Goal: Information Seeking & Learning: Learn about a topic

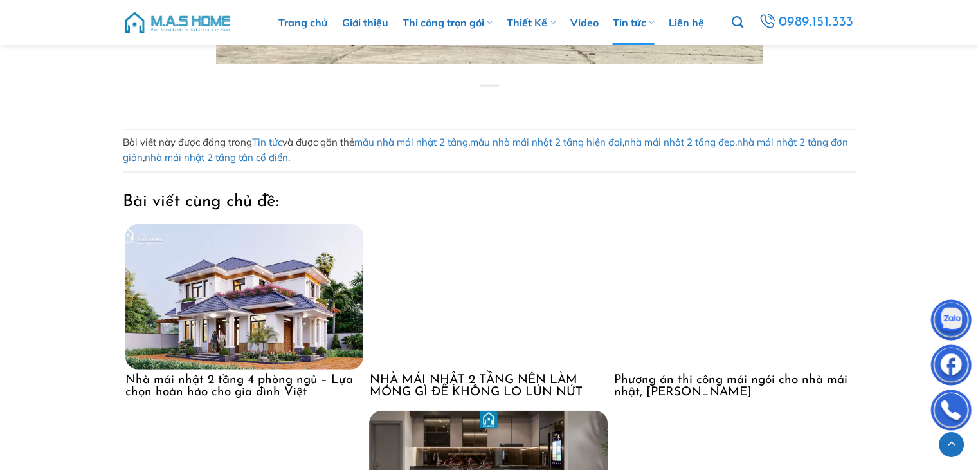
scroll to position [12994, 0]
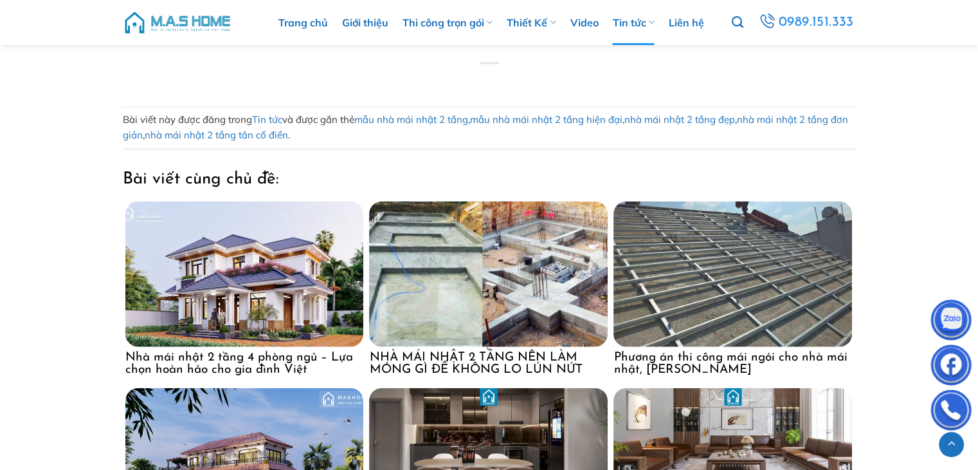
click at [728, 300] on img at bounding box center [733, 273] width 239 height 145
click at [508, 359] on h4 "NHÀ MÁI NHẬT 2 TẦNG NÊN LÀM MÓNG GÌ ĐỂ KHÔNG LO LÚN NỨT" at bounding box center [488, 361] width 239 height 29
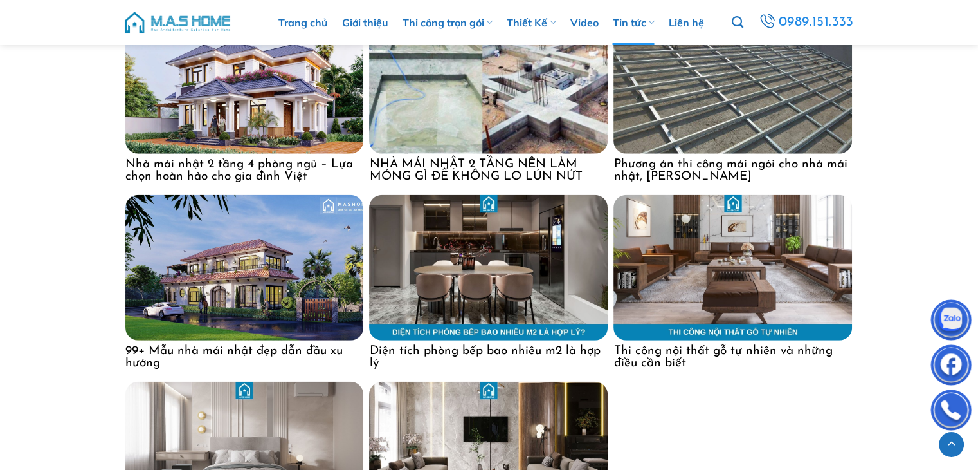
scroll to position [13251, 0]
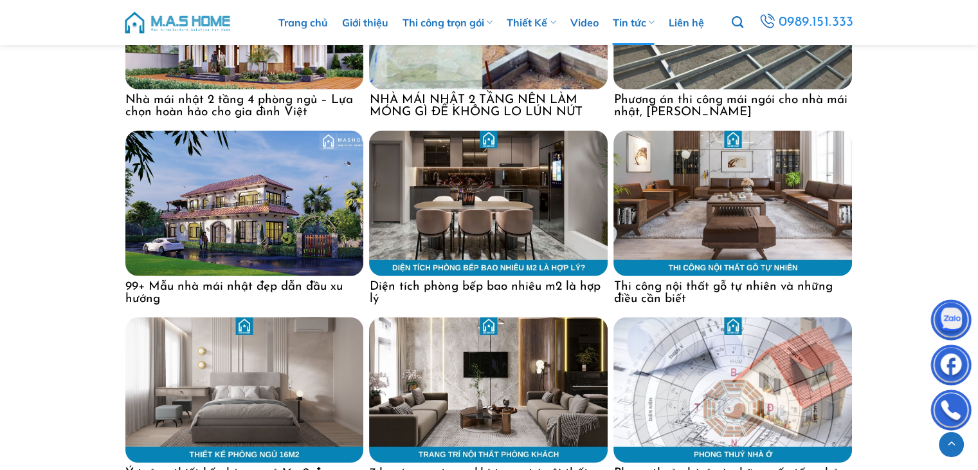
click at [243, 281] on h4 "99+ Mẫu nhà mái nhật đẹp dẫn đầu xu hướng" at bounding box center [244, 290] width 239 height 29
click at [571, 284] on h4 "Diện tích phòng bếp bao nhiêu m2 là hợp lý" at bounding box center [488, 290] width 239 height 29
click at [639, 285] on h4 "Thi công nội thất gỗ tự nhiên và những điều cần biết" at bounding box center [733, 290] width 239 height 29
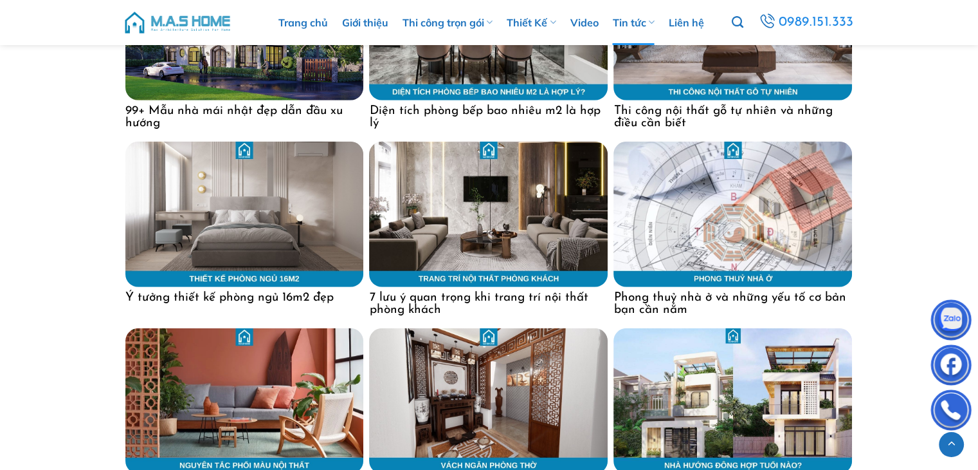
scroll to position [13444, 0]
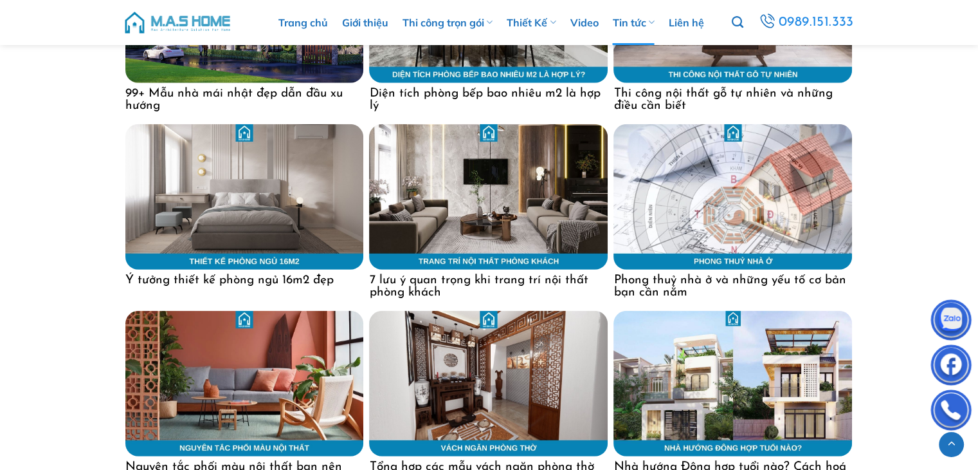
click at [250, 278] on h4 "Ý tưởng thiết kế phòng ngủ 16m2 đẹp" at bounding box center [244, 278] width 239 height 17
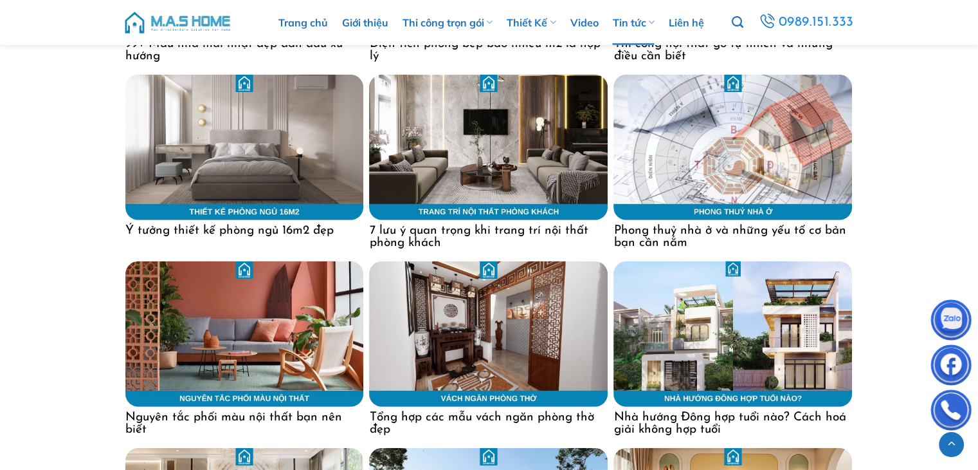
scroll to position [13573, 0]
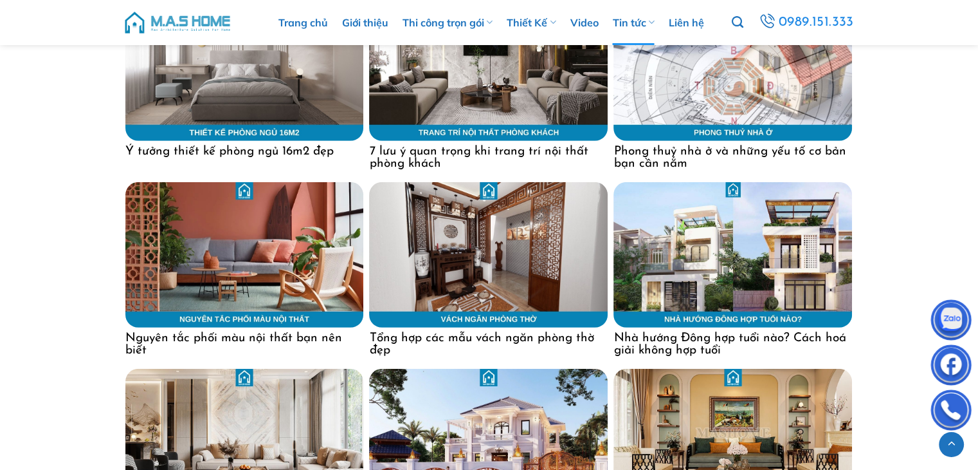
click at [286, 334] on h4 "Nguyên tắc phối màu nội thất bạn nên biết" at bounding box center [244, 341] width 239 height 29
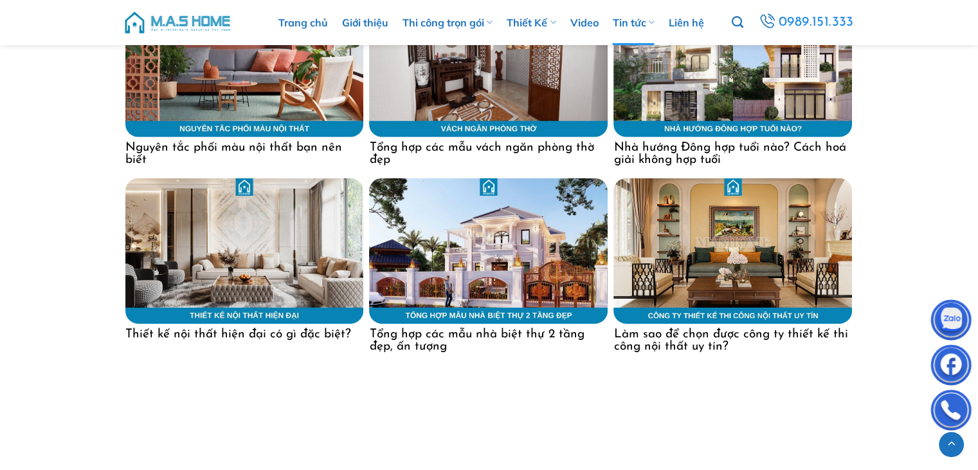
scroll to position [13766, 0]
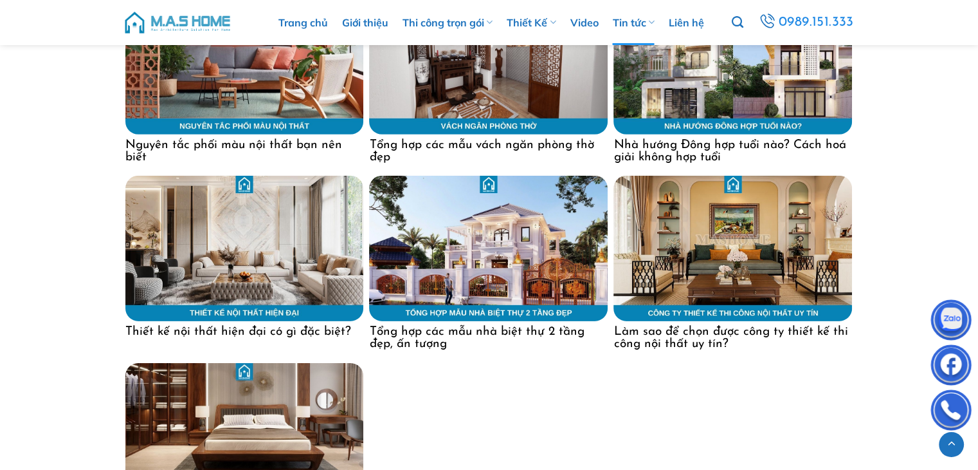
click at [664, 330] on h4 "Làm sao để chọn được công ty thiết kế thi công nội thất uy tín?" at bounding box center [733, 335] width 239 height 29
click at [515, 329] on h4 "Tổng hợp các mẫu nhà biệt thự 2 tầng đẹp, ấn tượng" at bounding box center [488, 335] width 239 height 29
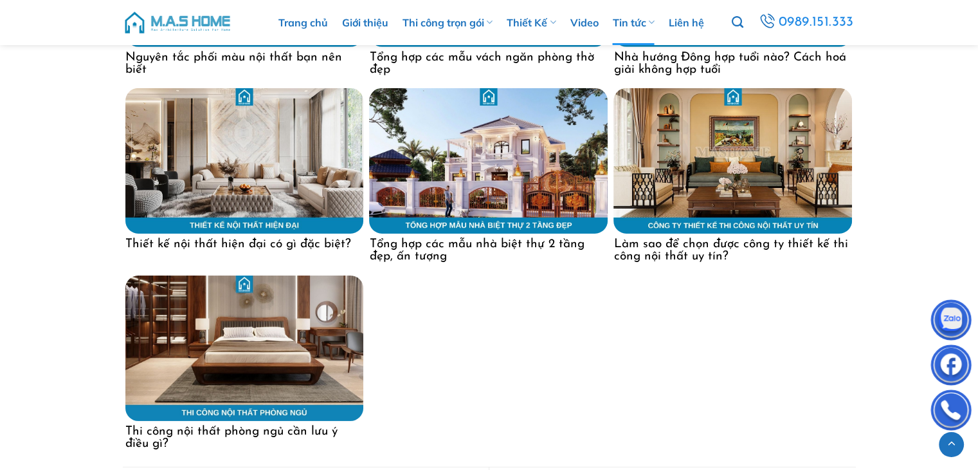
scroll to position [13959, 0]
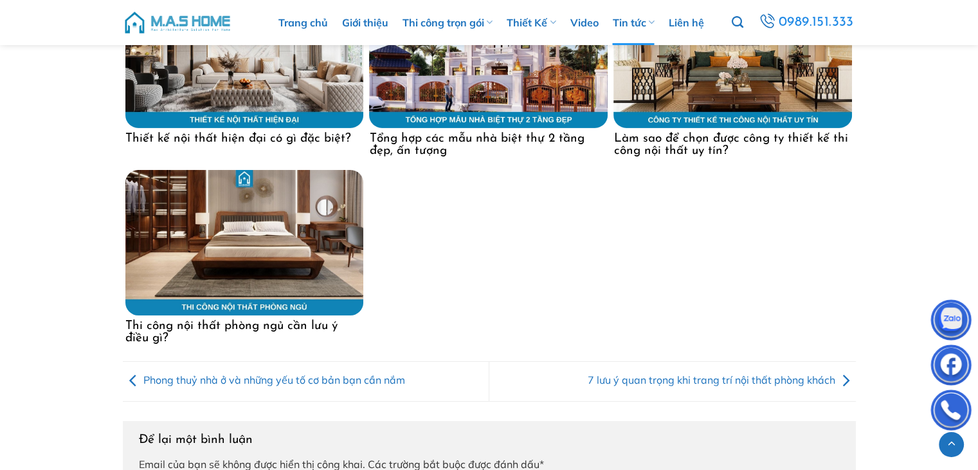
click at [352, 327] on h4 "Thi công nội thất phòng ngủ cần lưu ý điều gì?" at bounding box center [244, 329] width 239 height 29
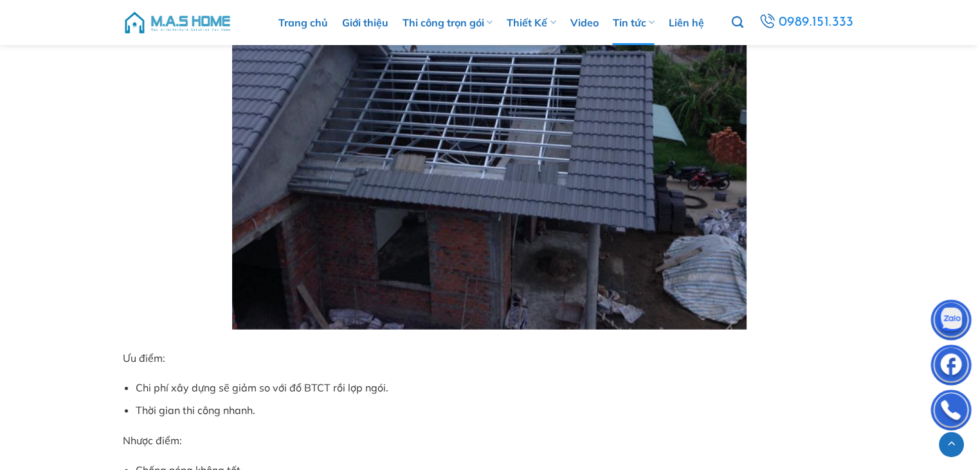
scroll to position [3474, 0]
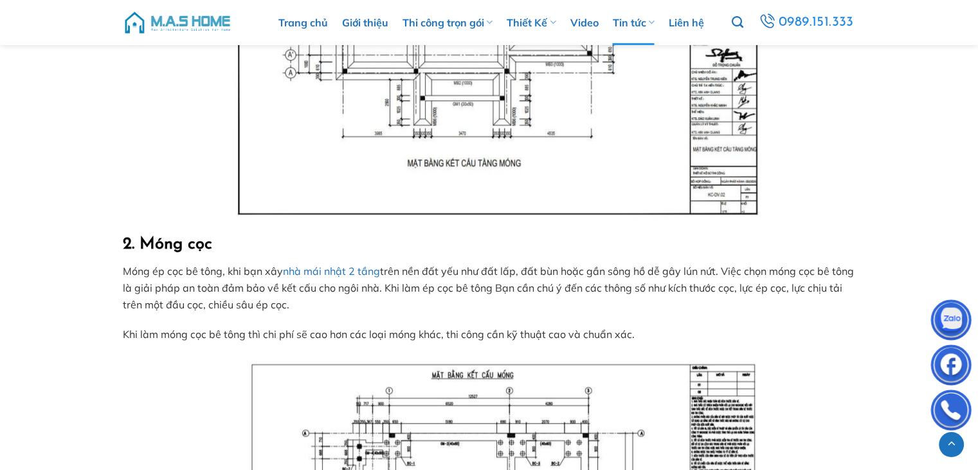
scroll to position [1222, 0]
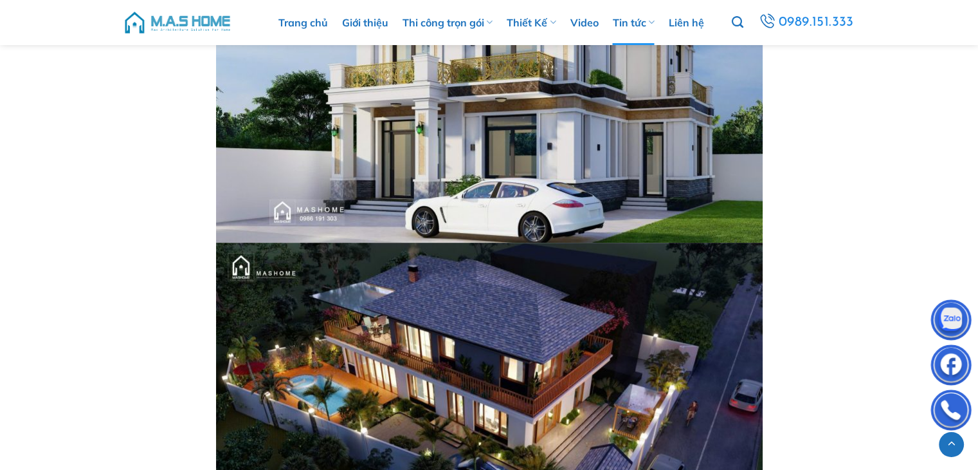
scroll to position [10550, 0]
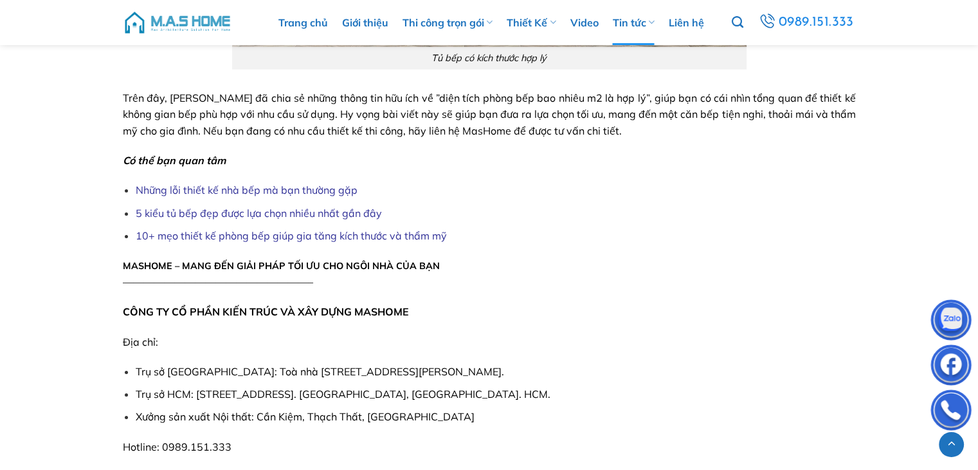
scroll to position [4503, 0]
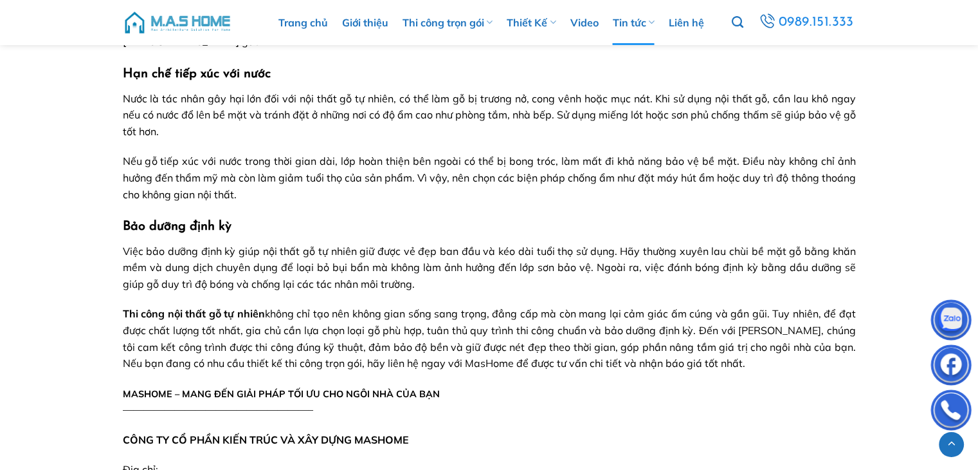
scroll to position [3023, 0]
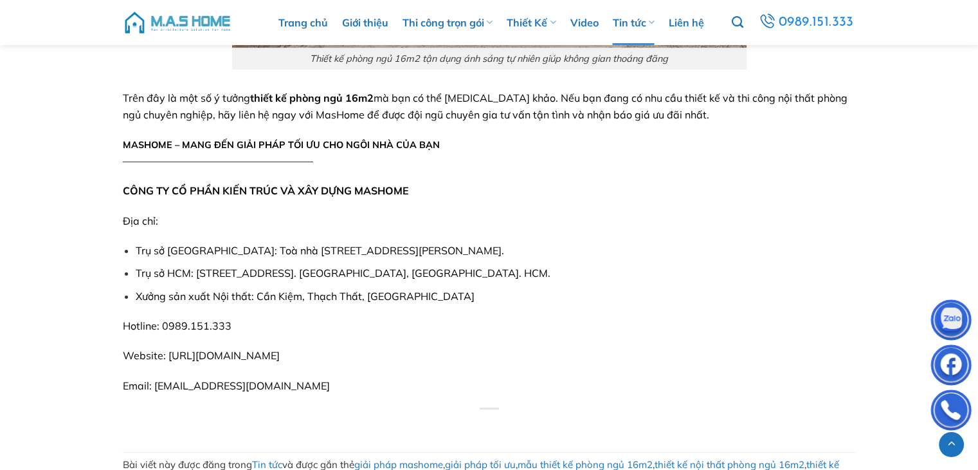
scroll to position [5210, 0]
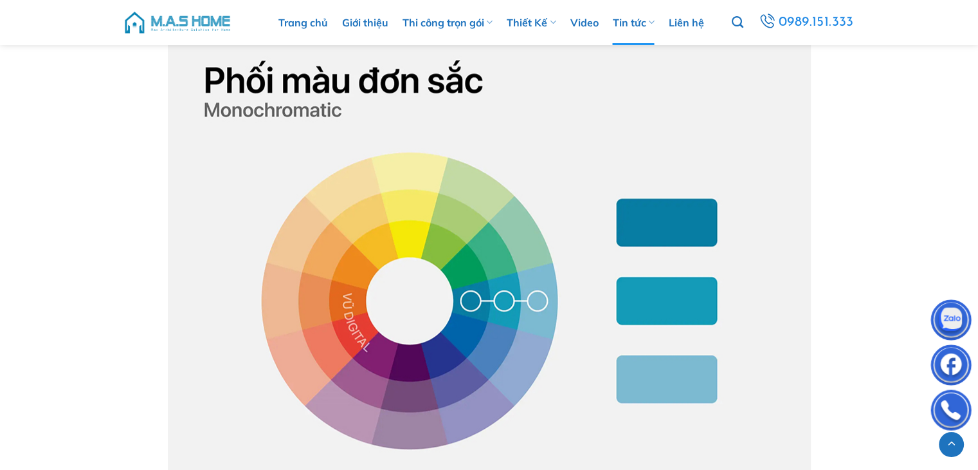
scroll to position [1158, 0]
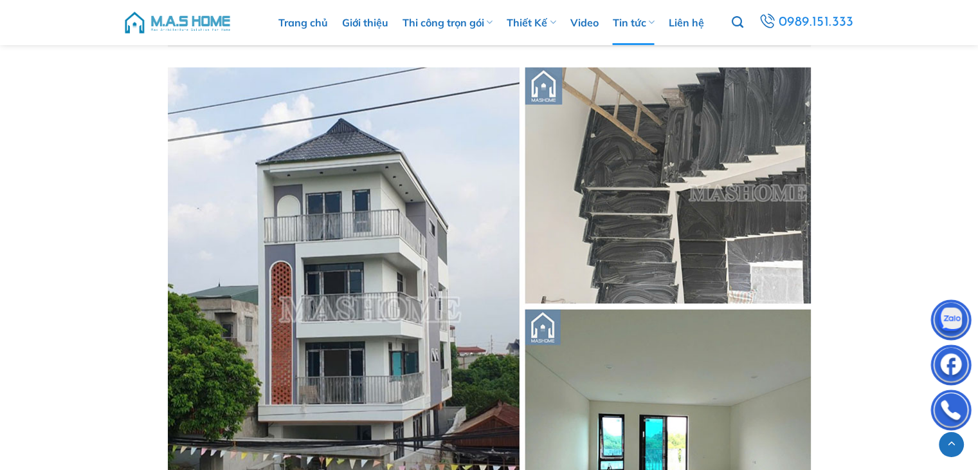
scroll to position [3345, 0]
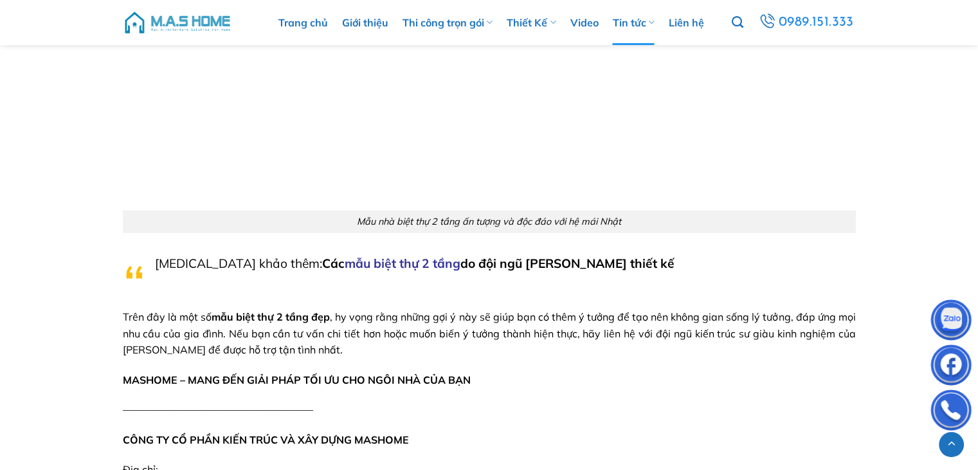
scroll to position [4439, 0]
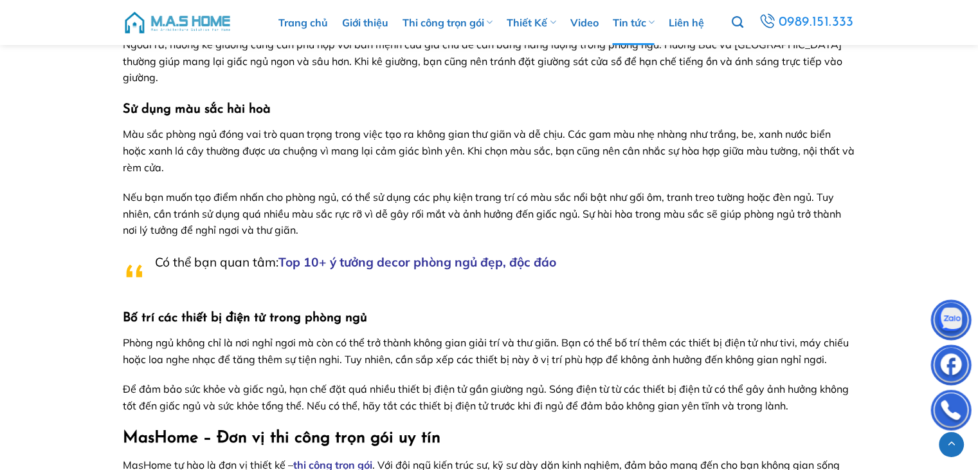
scroll to position [1544, 0]
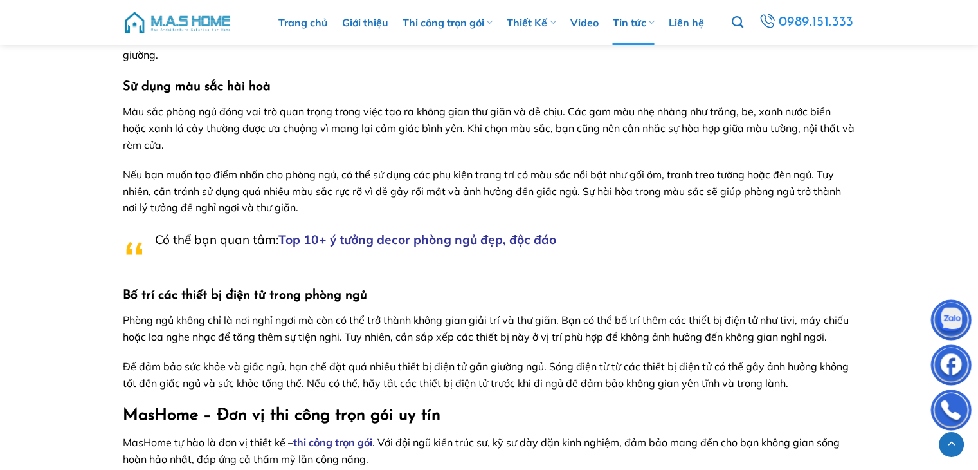
click at [421, 232] on link "Top 10+ ý tưởng decor phòng ngủ đẹp, độc đáo" at bounding box center [418, 239] width 278 height 15
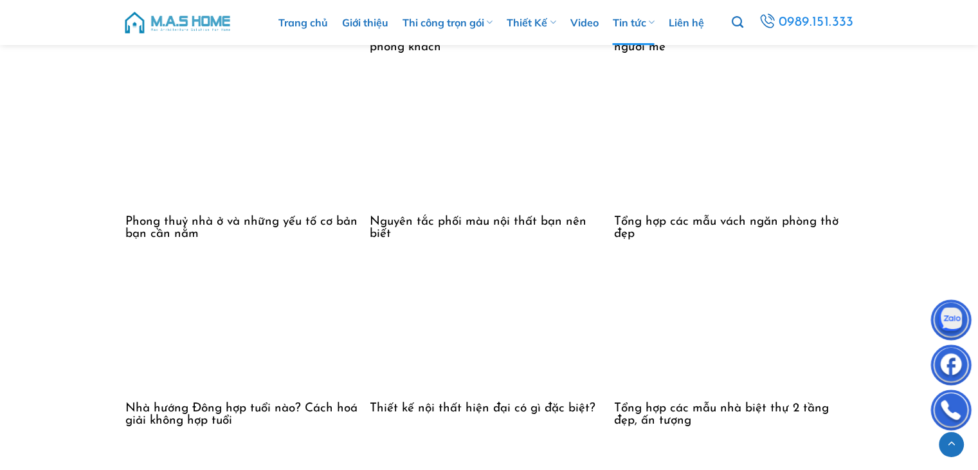
scroll to position [5210, 0]
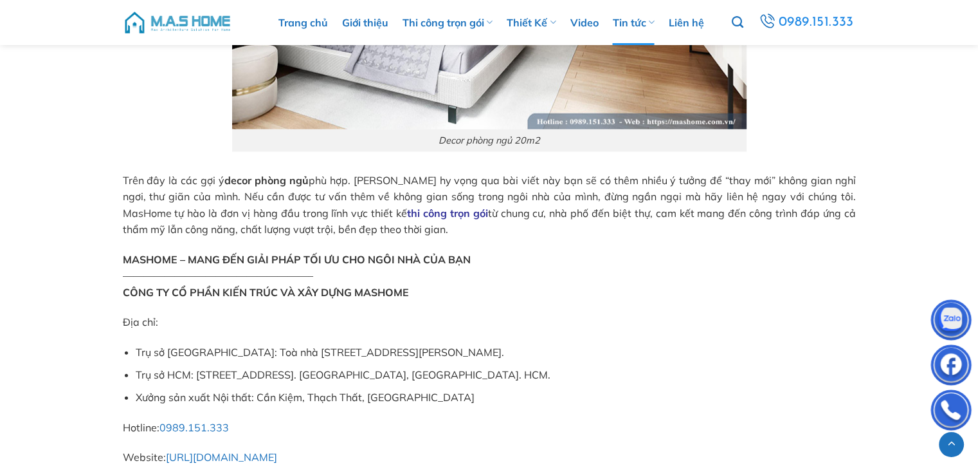
scroll to position [8041, 0]
